Goal: Entertainment & Leisure: Consume media (video, audio)

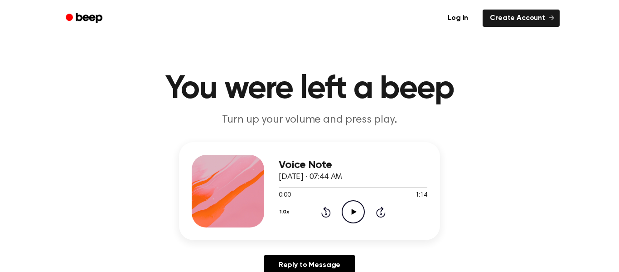
click at [354, 212] on icon at bounding box center [353, 212] width 5 height 6
click at [326, 214] on icon "Rewind 5 seconds" at bounding box center [326, 212] width 10 height 12
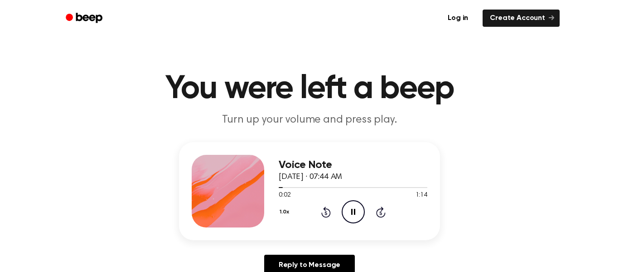
click at [354, 217] on icon "Pause Audio" at bounding box center [353, 211] width 23 height 23
click at [288, 98] on h1 "You were left a beep" at bounding box center [310, 89] width 464 height 33
click at [352, 214] on icon "Play Audio" at bounding box center [353, 211] width 23 height 23
click at [351, 213] on icon at bounding box center [353, 212] width 5 height 6
click at [351, 213] on icon at bounding box center [353, 212] width 4 height 6
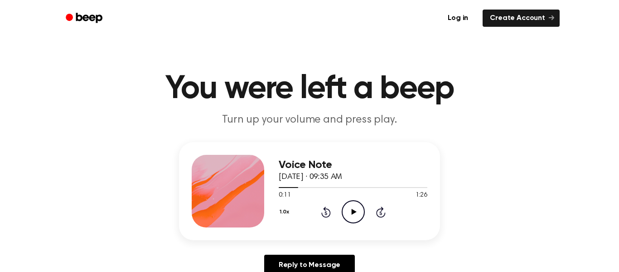
click at [351, 213] on icon at bounding box center [353, 212] width 5 height 6
click at [311, 119] on p "Turn up your volume and press play." at bounding box center [310, 119] width 348 height 15
click at [351, 210] on icon "Play Audio" at bounding box center [353, 211] width 23 height 23
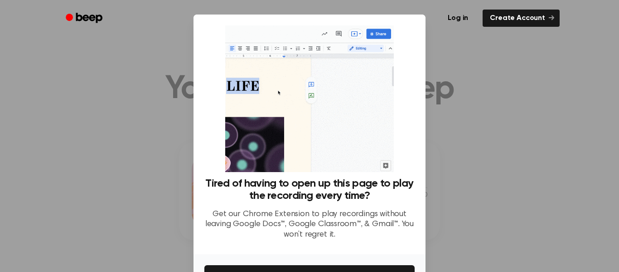
click at [438, 77] on div at bounding box center [309, 136] width 619 height 272
click at [455, 82] on div at bounding box center [309, 136] width 619 height 272
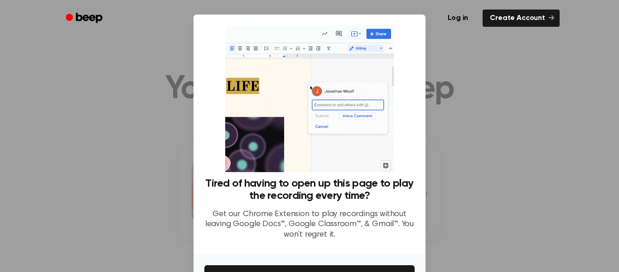
click at [448, 63] on div at bounding box center [309, 136] width 619 height 272
click at [382, 27] on ul "Log in Create Account" at bounding box center [339, 18] width 442 height 21
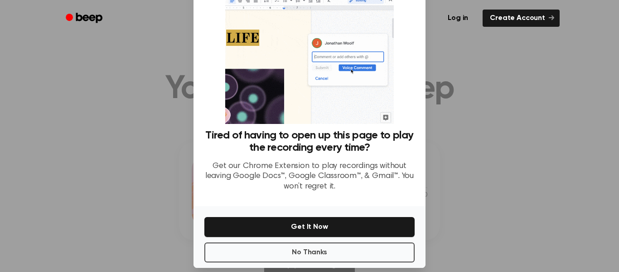
scroll to position [58, 0]
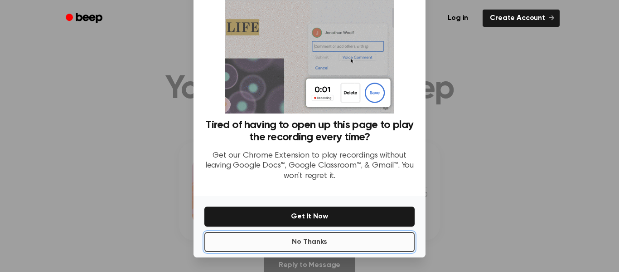
click at [274, 246] on button "No Thanks" at bounding box center [310, 242] width 210 height 20
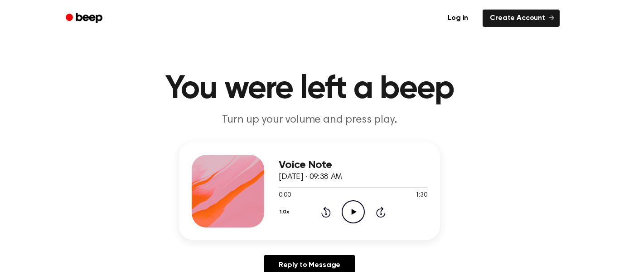
click at [355, 212] on icon at bounding box center [353, 212] width 5 height 6
click at [358, 240] on div "Voice Note [DATE] · 09:40 AM 0:00 0:56 Your browser does not support the [objec…" at bounding box center [310, 212] width 598 height 141
click at [356, 212] on icon "Play Audio" at bounding box center [353, 211] width 23 height 23
click at [327, 211] on icon "Rewind 5 seconds" at bounding box center [326, 212] width 10 height 12
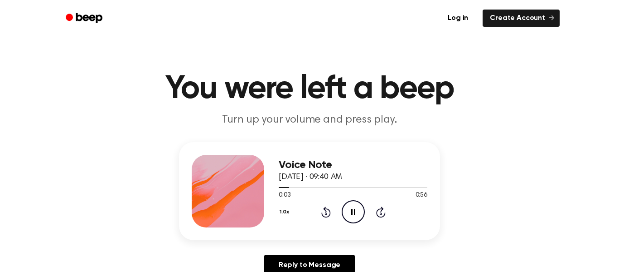
click at [328, 212] on icon "Rewind 5 seconds" at bounding box center [326, 212] width 10 height 12
click at [325, 210] on icon at bounding box center [327, 211] width 10 height 11
click at [326, 211] on icon at bounding box center [326, 213] width 2 height 4
click at [326, 211] on icon "Rewind 5 seconds" at bounding box center [326, 212] width 10 height 12
click at [327, 212] on icon "Rewind 5 seconds" at bounding box center [326, 212] width 10 height 12
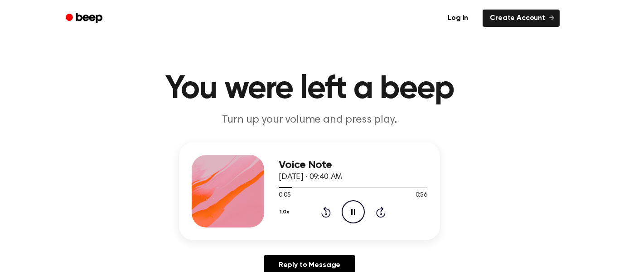
click at [327, 212] on icon "Rewind 5 seconds" at bounding box center [326, 212] width 10 height 12
